Goal: Navigation & Orientation: Find specific page/section

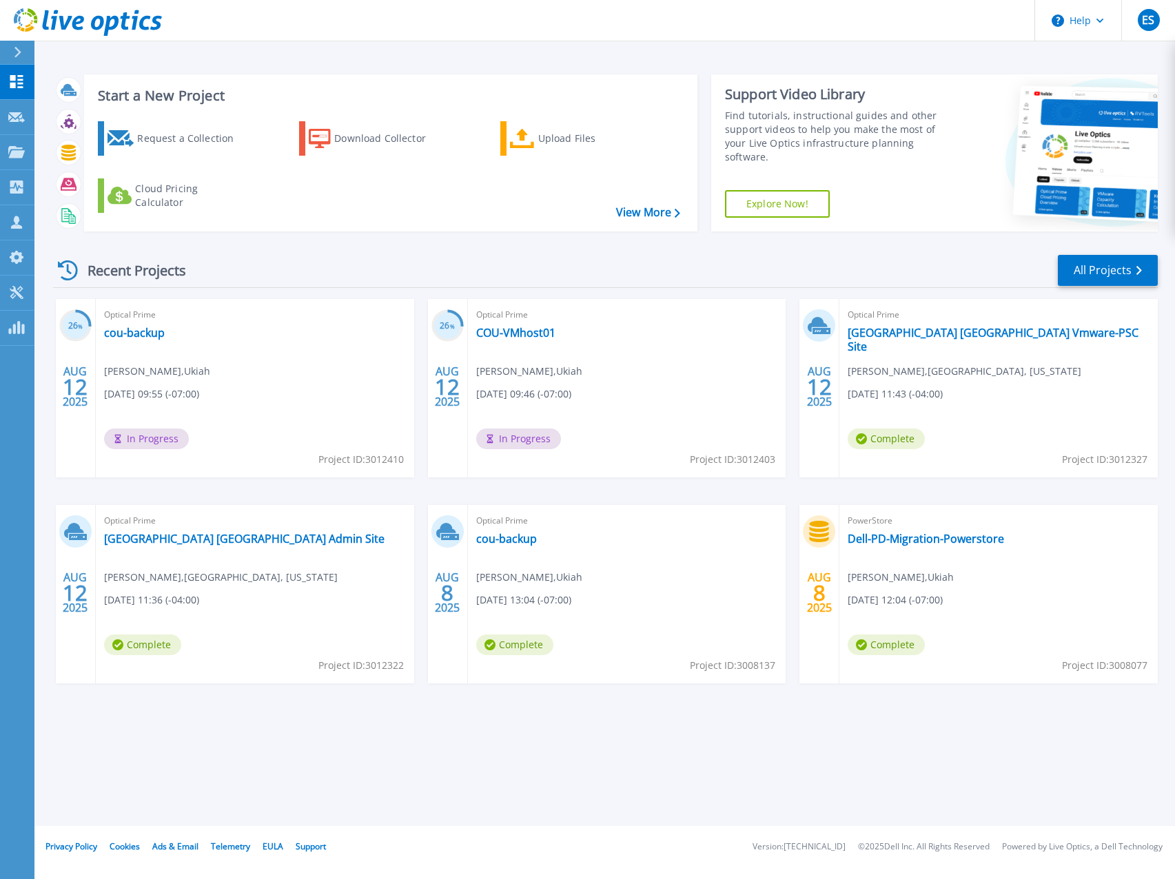
click at [579, 281] on div "Recent Projects All Projects" at bounding box center [605, 271] width 1104 height 34
click at [590, 265] on div "Recent Projects All Projects" at bounding box center [605, 271] width 1104 height 34
click at [606, 265] on div "Recent Projects All Projects" at bounding box center [605, 271] width 1104 height 34
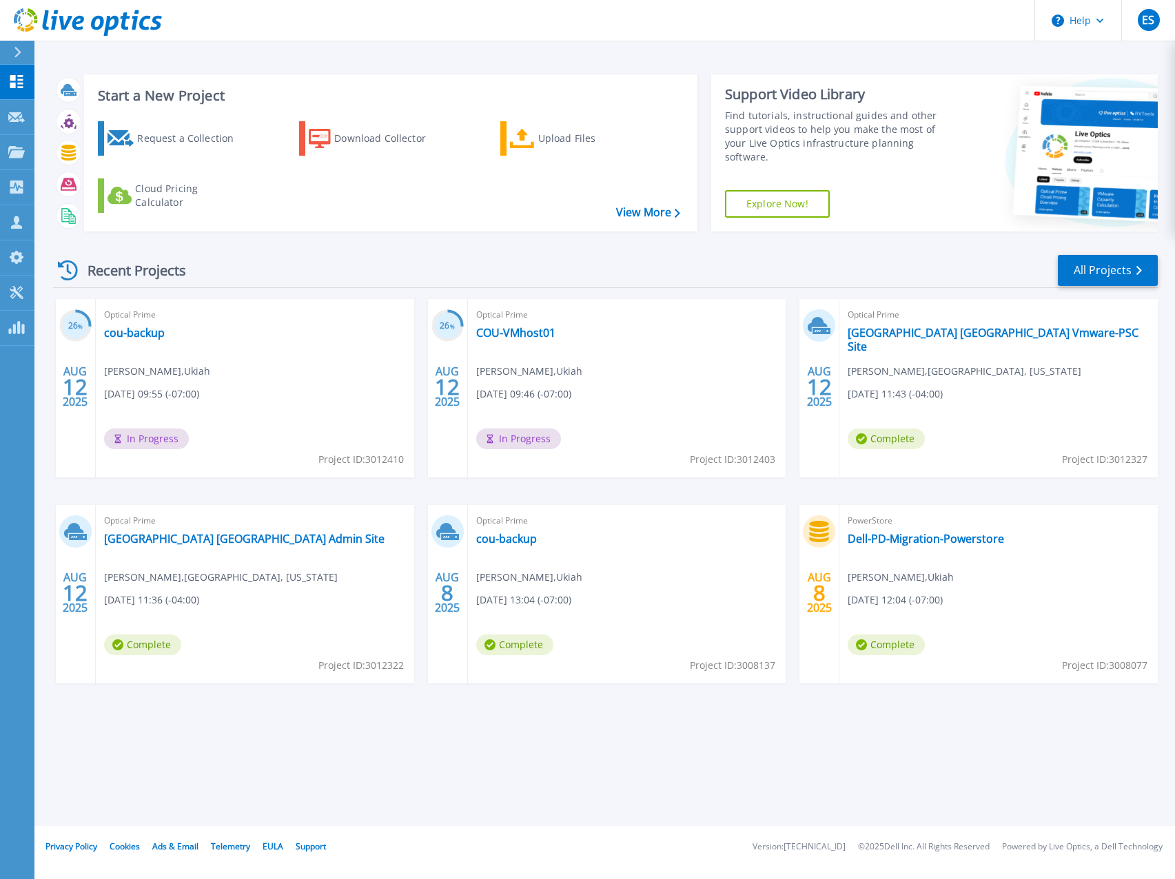
click at [585, 50] on div "Start a New Project Request a Collection Download Collector Upload Files Cloud …" at bounding box center [604, 413] width 1140 height 826
